Goal: Information Seeking & Learning: Learn about a topic

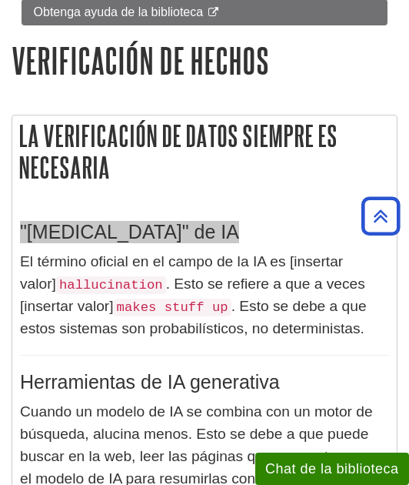
scroll to position [866, 0]
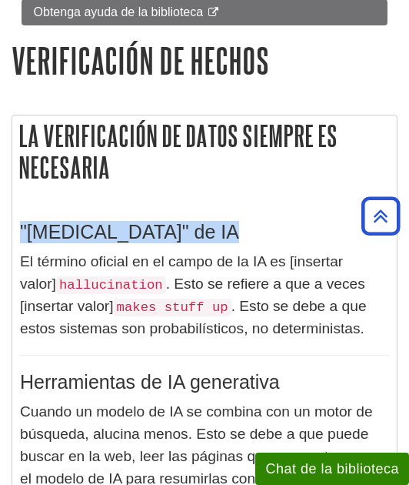
click at [154, 221] on font ""Alucinación" de IA" at bounding box center [129, 232] width 219 height 22
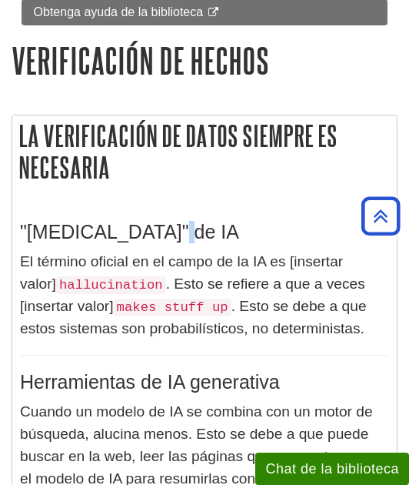
click at [154, 221] on font ""Alucinación" de IA" at bounding box center [129, 232] width 219 height 22
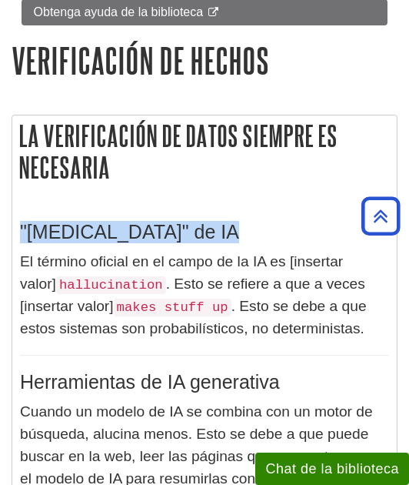
click at [154, 221] on font ""Alucinación" de IA" at bounding box center [129, 232] width 219 height 22
click at [22, 253] on font "El término oficial en el campo de la IA es [insertar valor]" at bounding box center [181, 272] width 323 height 38
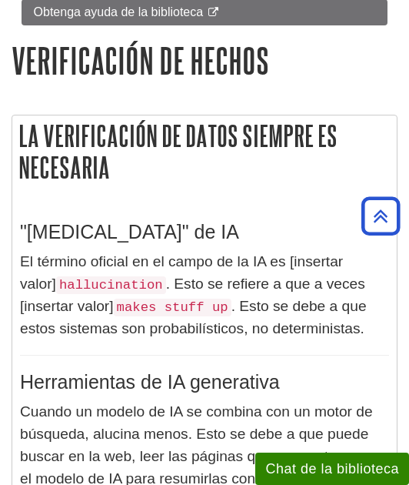
click at [234, 309] on font ". Esto se debe a que estos sistemas son probabilísticos, no deterministas." at bounding box center [193, 317] width 347 height 38
click at [197, 375] on font "Herramientas de IA generativa" at bounding box center [150, 382] width 260 height 22
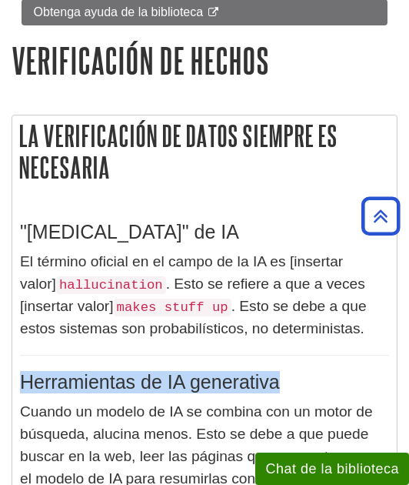
click at [197, 375] on font "Herramientas de IA generativa" at bounding box center [150, 382] width 260 height 22
copy div "Herramientas de IA generativa"
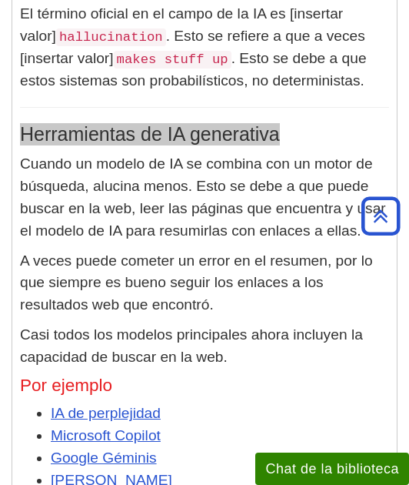
scroll to position [1116, 0]
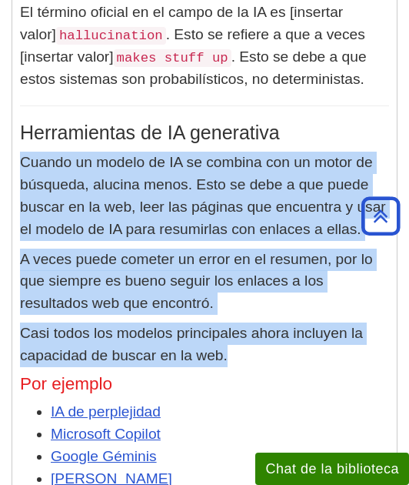
drag, startPoint x: 214, startPoint y: 344, endPoint x: 22, endPoint y: 148, distance: 274.3
copy div "Cuando un modelo de IA se combina con un motor de búsqueda, alucina menos. Esto…"
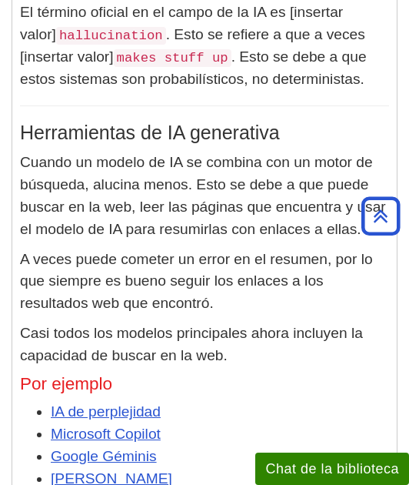
click at [82, 374] on font "Por ejemplo" at bounding box center [66, 383] width 92 height 19
copy div "Por ejemplo"
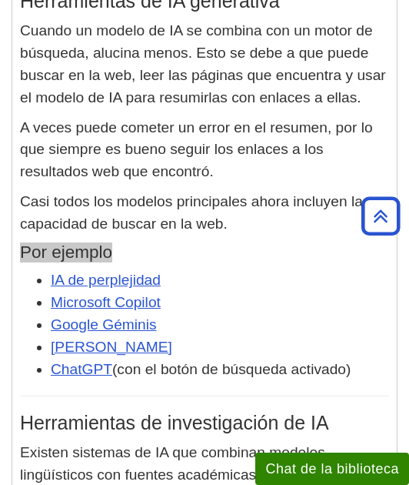
scroll to position [1253, 0]
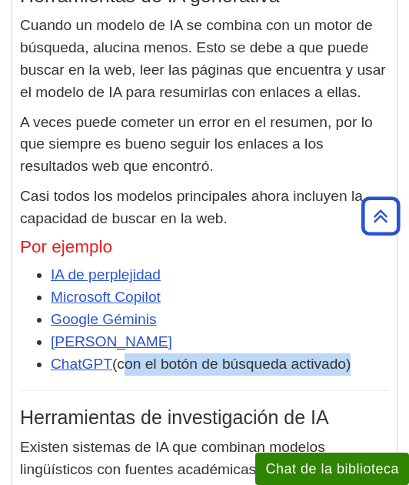
drag, startPoint x: 349, startPoint y: 349, endPoint x: 122, endPoint y: 350, distance: 227.8
click at [122, 356] on font "(con el botón de búsqueda activado)" at bounding box center [231, 364] width 239 height 16
copy font "con el botón de búsqueda activado"
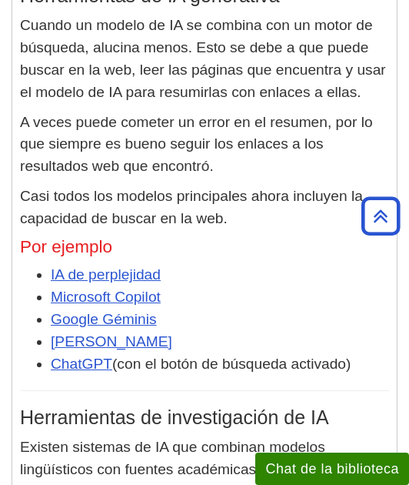
click at [114, 406] on font "Herramientas de investigación de IA" at bounding box center [174, 417] width 309 height 22
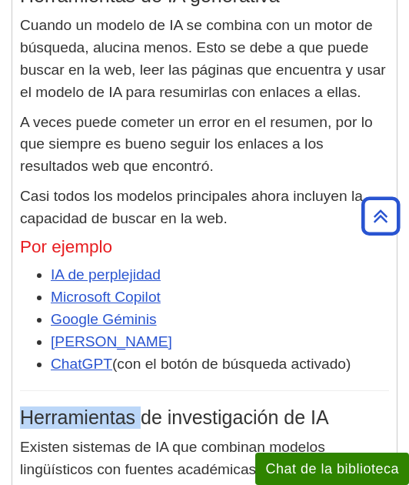
click at [114, 406] on font "Herramientas de investigación de IA" at bounding box center [174, 417] width 309 height 22
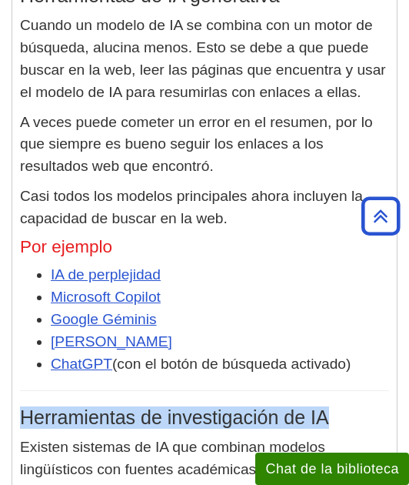
click at [114, 406] on font "Herramientas de investigación de IA" at bounding box center [174, 417] width 309 height 22
copy div "Herramientas de investigación de IA"
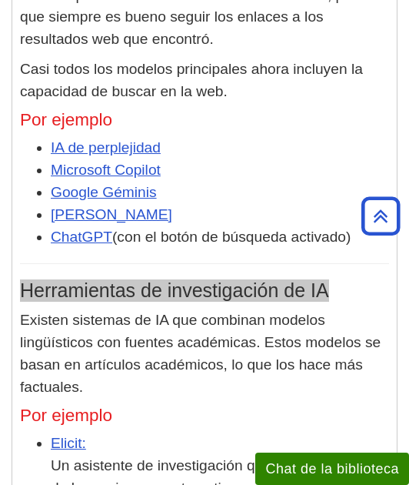
scroll to position [1451, 0]
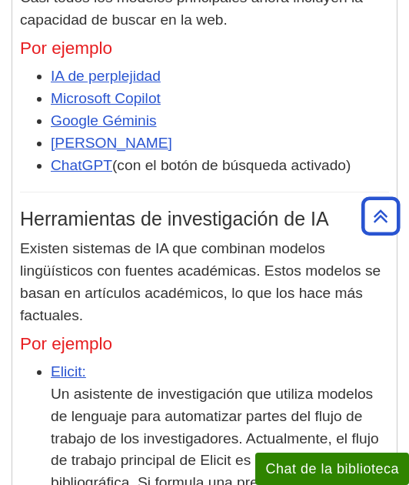
click at [146, 278] on font "Existen sistemas de IA que combinan modelos lingüísticos con fuentes académicas…" at bounding box center [200, 281] width 361 height 82
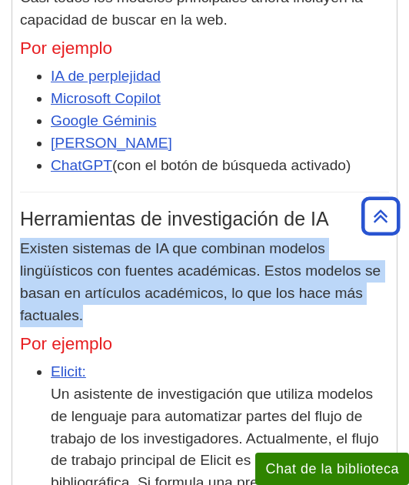
click at [146, 278] on font "Existen sistemas de IA que combinan modelos lingüísticos con fuentes académicas…" at bounding box center [200, 281] width 361 height 82
copy div "Existen sistemas de IA que combinan modelos lingüísticos con fuentes académicas…"
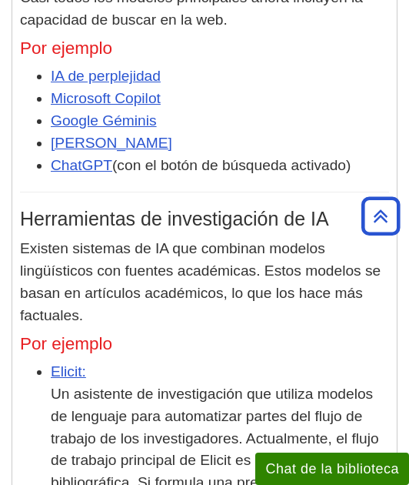
click at [69, 334] on font "Por ejemplo" at bounding box center [66, 343] width 92 height 19
copy div "Por ejemplo"
click at [151, 408] on font "Un asistente de investigación que utiliza modelos de lenguaje para automatizar …" at bounding box center [219, 472] width 337 height 172
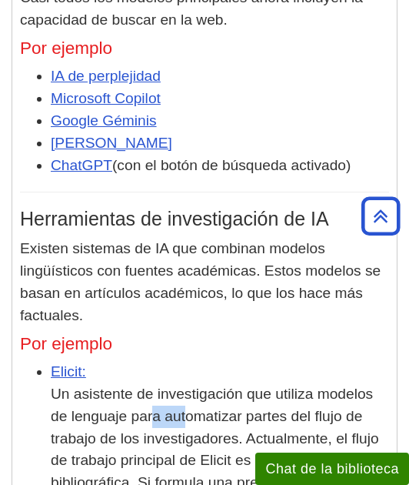
click at [151, 408] on font "Un asistente de investigación que utiliza modelos de lenguaje para automatizar …" at bounding box center [219, 472] width 337 height 172
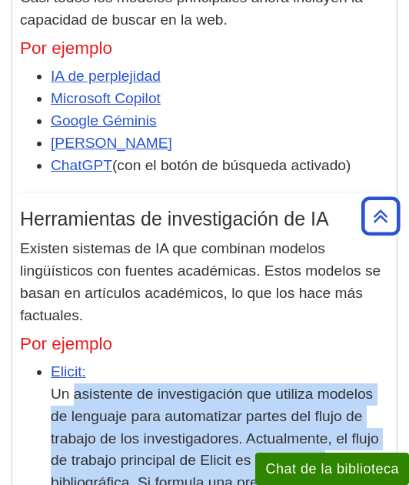
click at [151, 408] on font "Un asistente de investigación que utiliza modelos de lenguaje para automatizar …" at bounding box center [219, 472] width 337 height 172
copy ul "Un asistente de investigación que utiliza modelos de lenguaje para automatizar …"
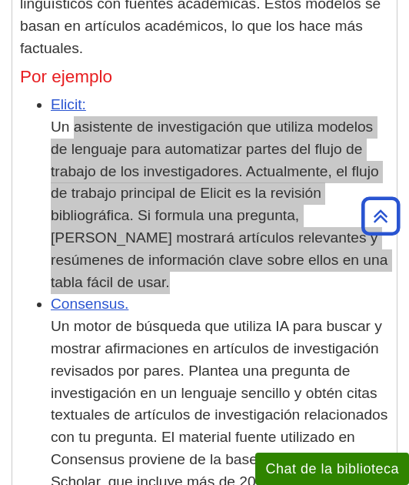
scroll to position [1719, 0]
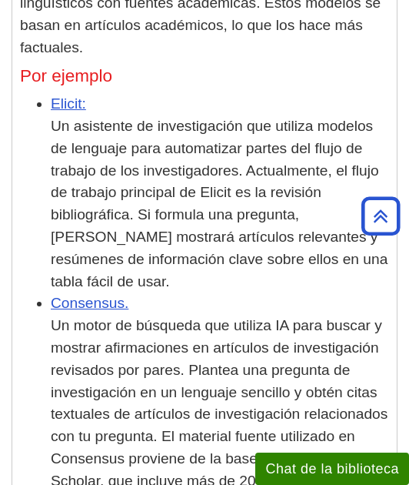
click at [165, 319] on font "Un motor de búsqueda que utiliza IA para buscar y mostrar afirmaciones en artíc…" at bounding box center [219, 413] width 337 height 193
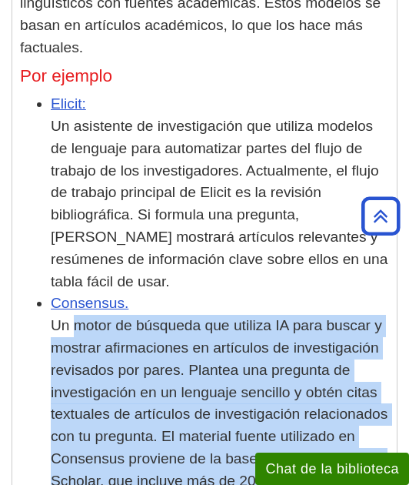
click at [165, 319] on font "Un motor de búsqueda que utiliza IA para buscar y mostrar afirmaciones en artíc…" at bounding box center [219, 413] width 337 height 193
copy ul "Un motor de búsqueda que utiliza IA para buscar y mostrar afirmaciones en artíc…"
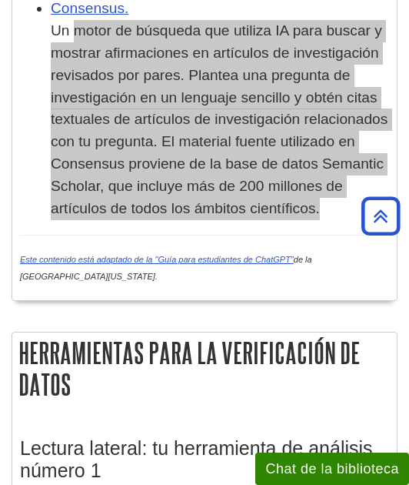
scroll to position [2015, 0]
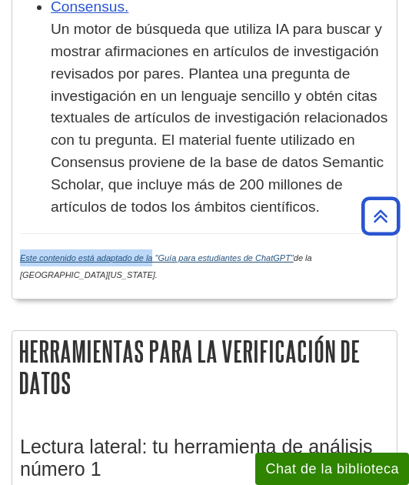
drag, startPoint x: 18, startPoint y: 218, endPoint x: 152, endPoint y: 220, distance: 133.9
copy font "Este contenido está adaptado de la"
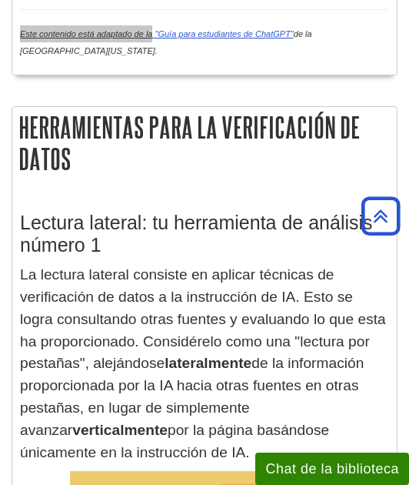
scroll to position [2238, 0]
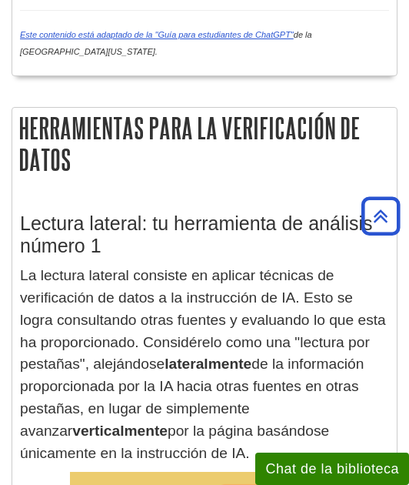
click at [106, 212] on font "Lectura lateral: tu herramienta de análisis número 1" at bounding box center [196, 234] width 353 height 44
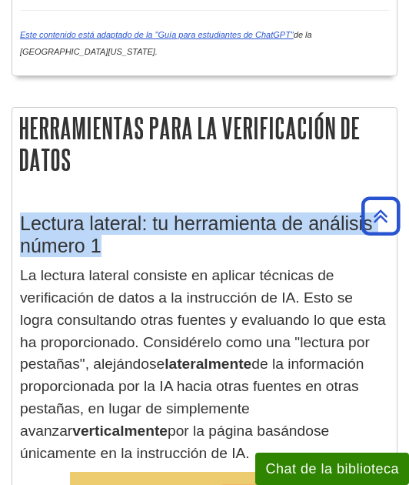
click at [106, 212] on font "Lectura lateral: tu herramienta de análisis número 1" at bounding box center [196, 234] width 353 height 44
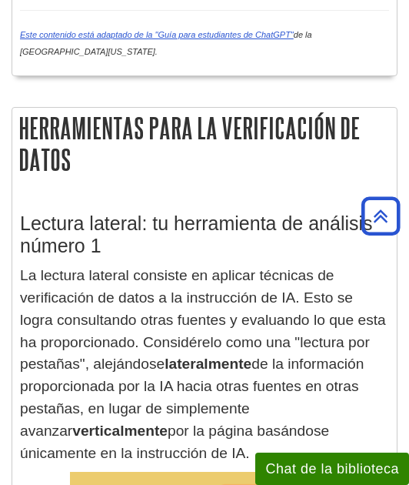
click at [129, 307] on font "La lectura lateral consiste en aplicar técnicas de verificación de datos a la i…" at bounding box center [203, 319] width 366 height 105
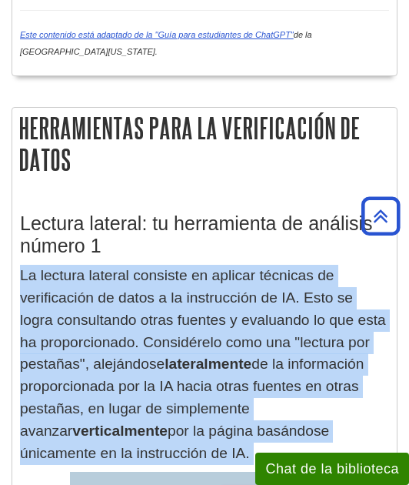
click at [129, 307] on font "La lectura lateral consiste en aplicar técnicas de verificación de datos a la i…" at bounding box center [203, 319] width 366 height 105
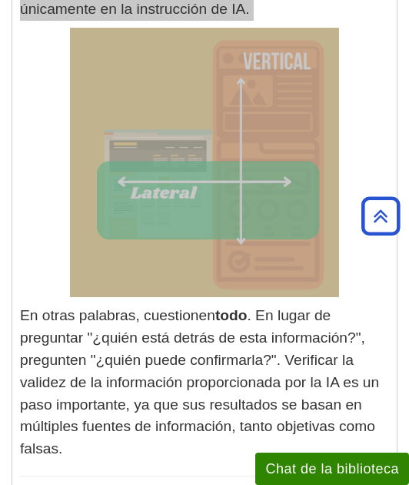
scroll to position [2686, 0]
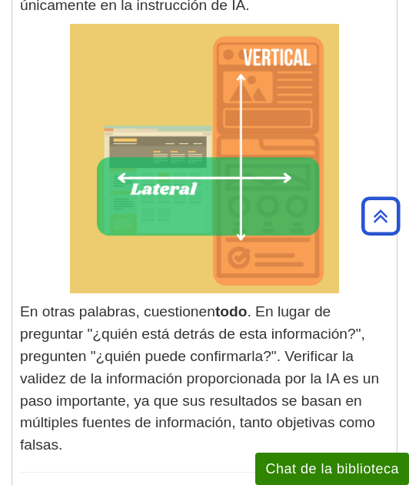
click at [111, 303] on font ". En lugar de preguntar "¿quién está detrás de esta información?", pregunten "¿…" at bounding box center [199, 377] width 359 height 149
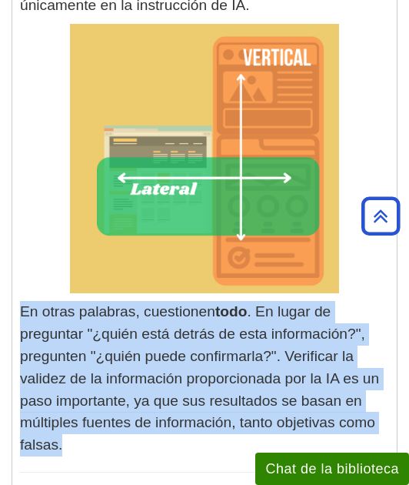
click at [111, 303] on font ". En lugar de preguntar "¿quién está detrás de esta información?", pregunten "¿…" at bounding box center [199, 377] width 359 height 149
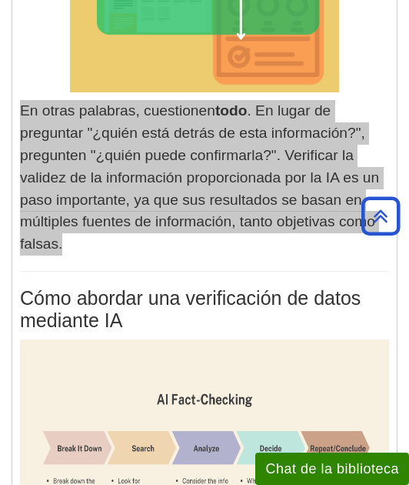
scroll to position [2888, 0]
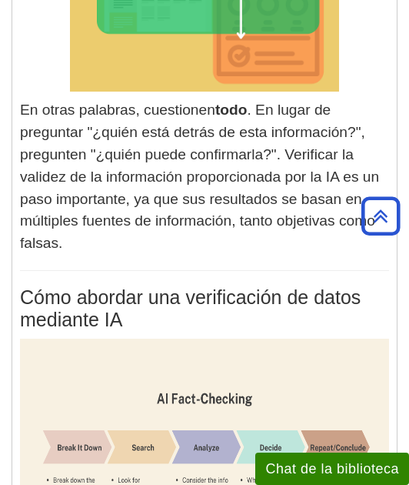
click at [155, 286] on font "Cómo abordar una verificación de datos mediante IA" at bounding box center [190, 308] width 341 height 44
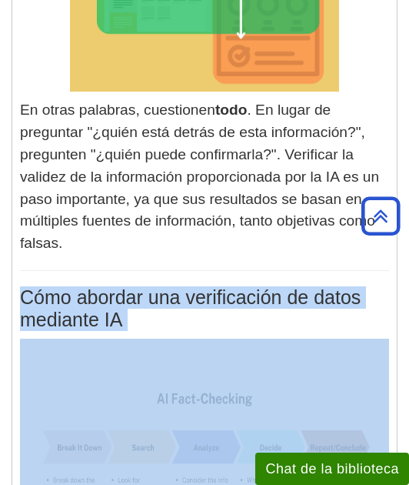
click at [155, 286] on font "Cómo abordar una verificación de datos mediante IA" at bounding box center [190, 308] width 341 height 44
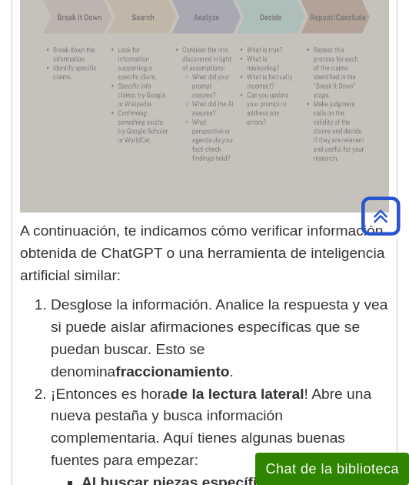
scroll to position [3319, 0]
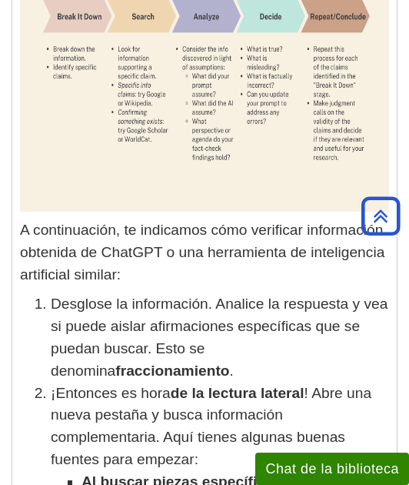
click at [185, 219] on p "A continuación, te indicamos cómo verificar información obtenida de ChatGPT o u…" at bounding box center [204, 252] width 369 height 66
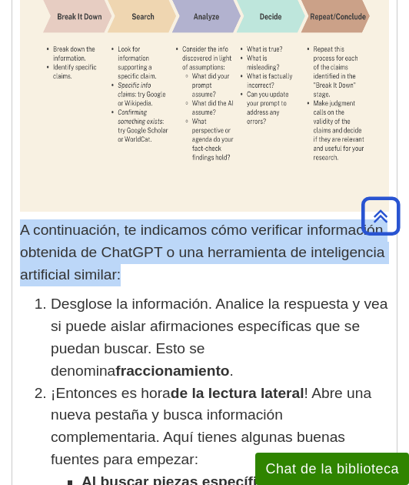
click at [185, 219] on p "A continuación, te indicamos cómo verificar información obtenida de ChatGPT o u…" at bounding box center [204, 252] width 369 height 66
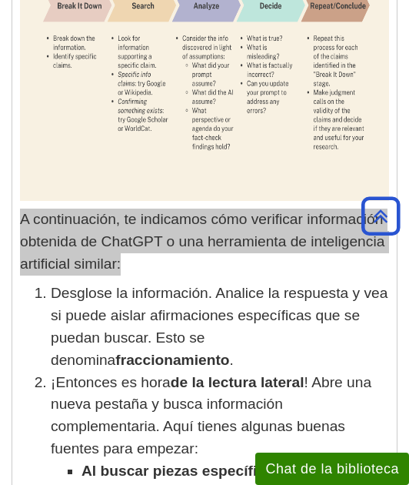
scroll to position [3330, 0]
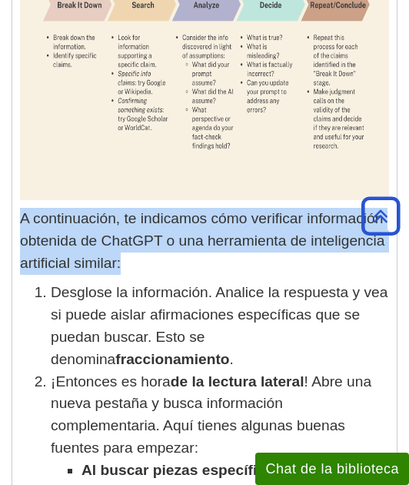
drag, startPoint x: 177, startPoint y: 302, endPoint x: 24, endPoint y: 237, distance: 166.5
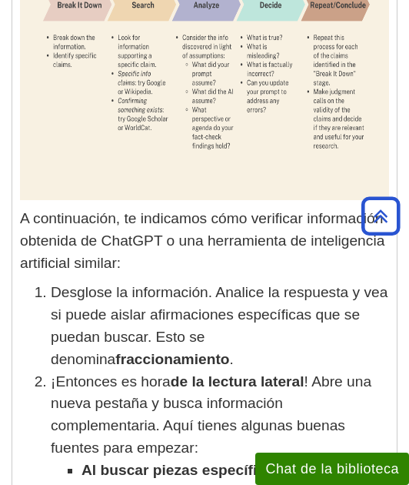
click at [135, 373] on font "! Abre una nueva pestaña y busca información complementaria. Aquí tienes alguna…" at bounding box center [211, 414] width 321 height 82
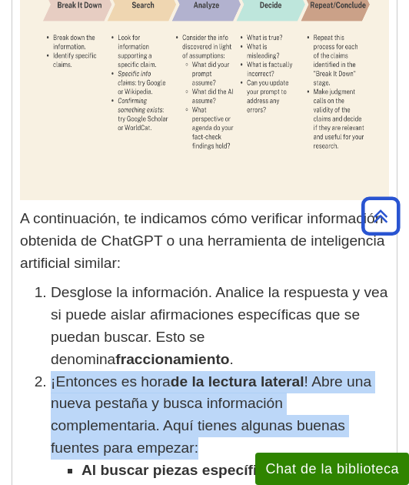
click at [135, 373] on font "! Abre una nueva pestaña y busca información complementaria. Aquí tienes alguna…" at bounding box center [211, 414] width 321 height 82
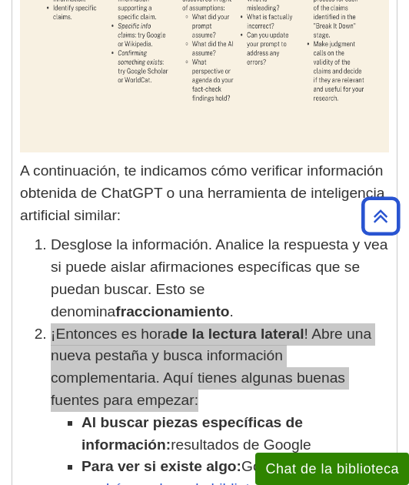
scroll to position [3380, 0]
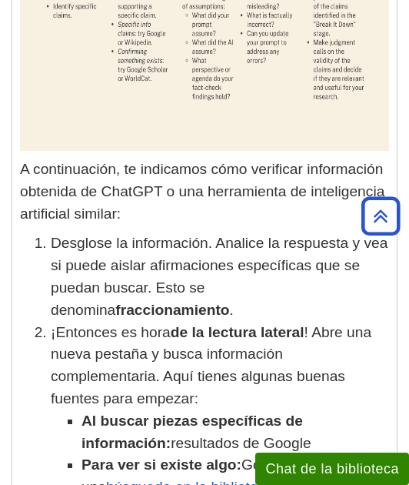
click at [277, 435] on font "resultados de Google" at bounding box center [241, 443] width 140 height 16
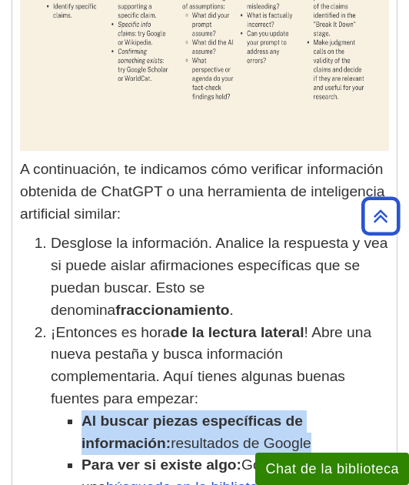
click at [277, 435] on font "resultados de Google" at bounding box center [241, 443] width 140 height 16
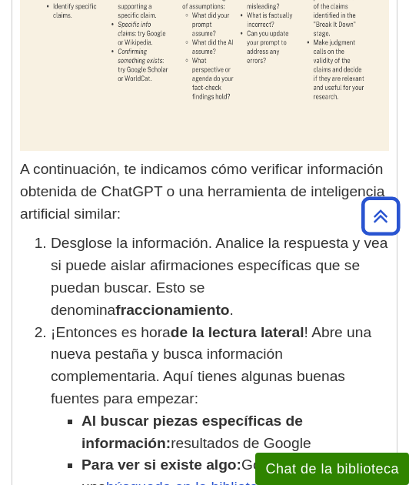
click at [257, 456] on font "Google Académico o una" at bounding box center [230, 475] width 296 height 38
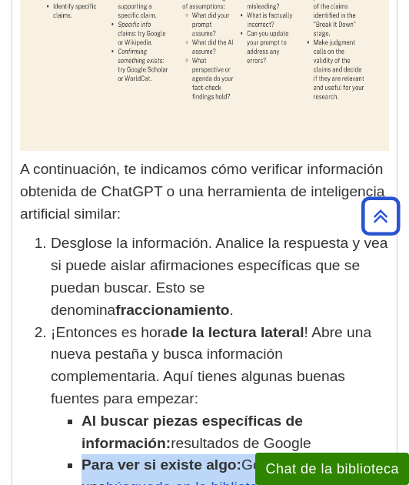
click at [257, 456] on font "Google Académico o una" at bounding box center [230, 475] width 296 height 38
click at [236, 456] on font "Para ver si existe algo:" at bounding box center [162, 464] width 160 height 16
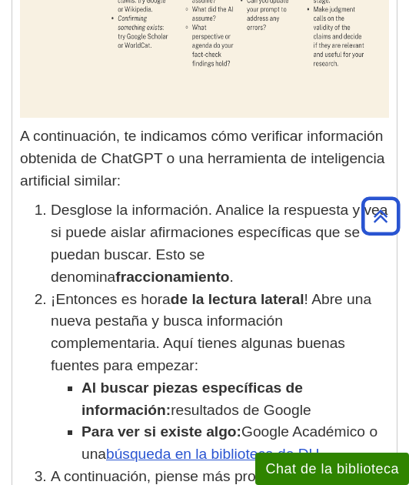
scroll to position [3417, 0]
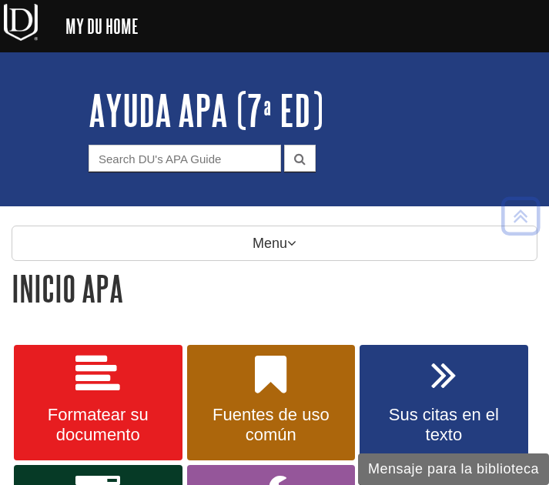
scroll to position [493, 0]
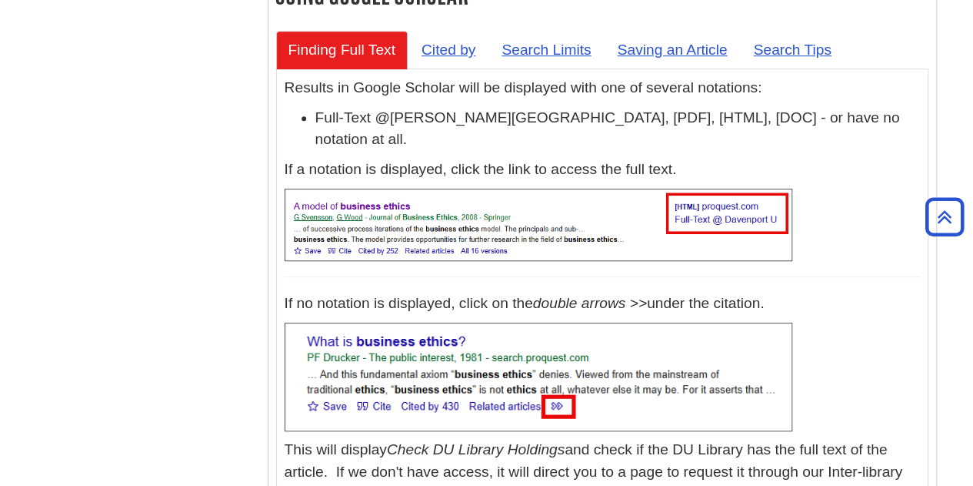
scroll to position [421, 0]
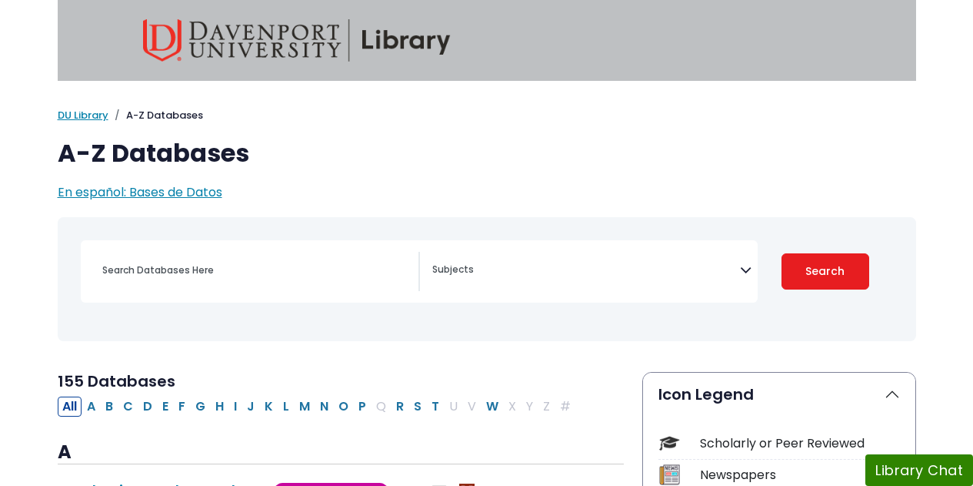
select select "Database Subject Filter"
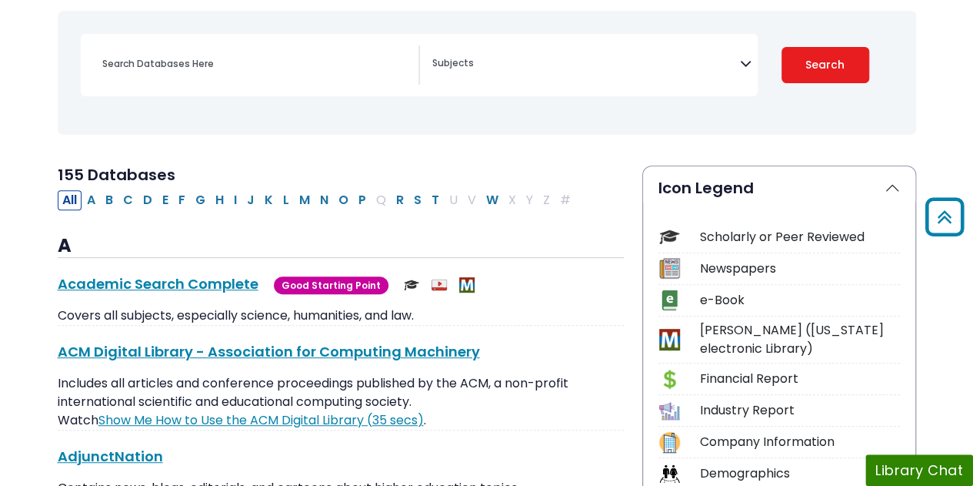
scroll to position [205, 0]
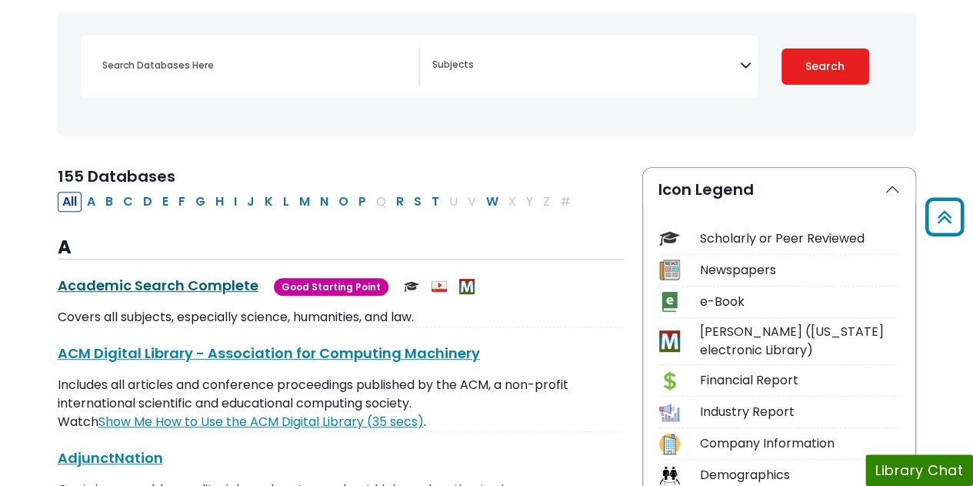
click at [234, 285] on link "Academic Search Complete This link opens in a new window" at bounding box center [158, 284] width 201 height 19
click at [195, 290] on link "Academic Search Complete This link opens in a new window" at bounding box center [158, 284] width 201 height 19
